Goal: Find specific page/section: Find specific page/section

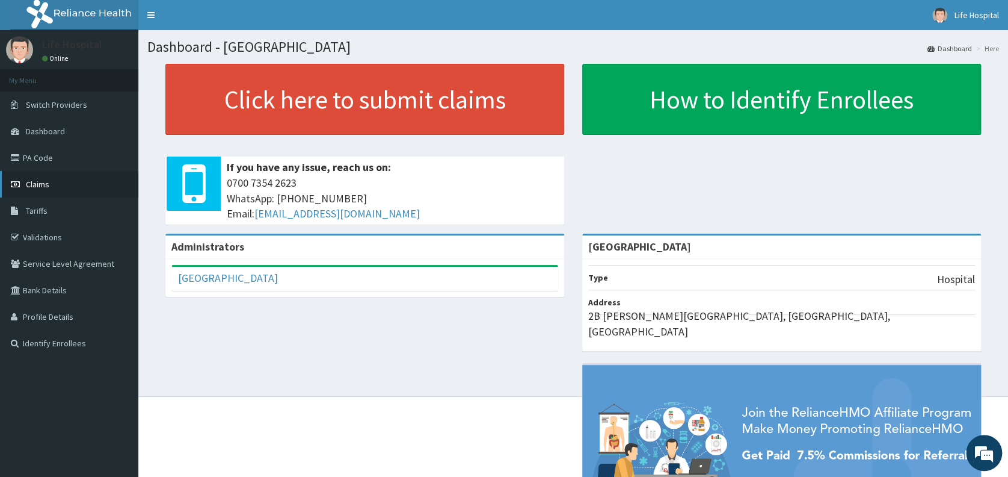
click at [51, 185] on link "Claims" at bounding box center [69, 184] width 138 height 26
